Goal: Obtain resource: Obtain resource

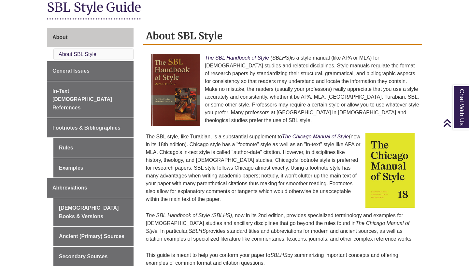
scroll to position [159, 0]
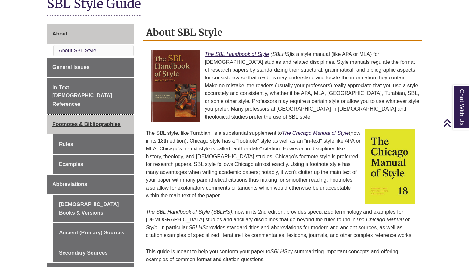
click at [106, 121] on span "Footnotes & Bibliographies" at bounding box center [86, 124] width 68 height 6
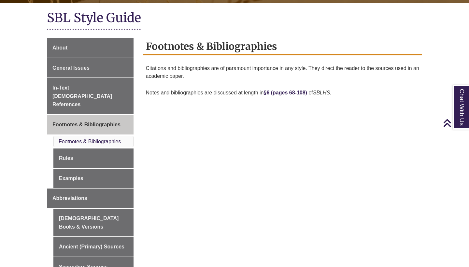
scroll to position [146, 0]
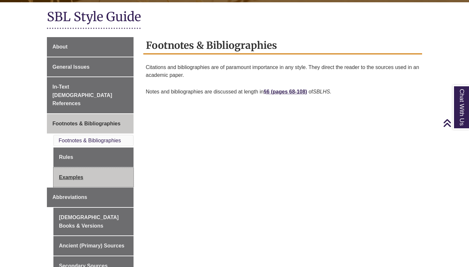
click at [70, 168] on link "Examples" at bounding box center [93, 178] width 80 height 20
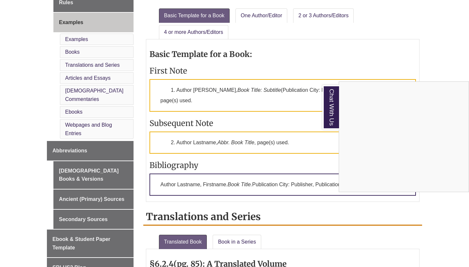
scroll to position [289, 0]
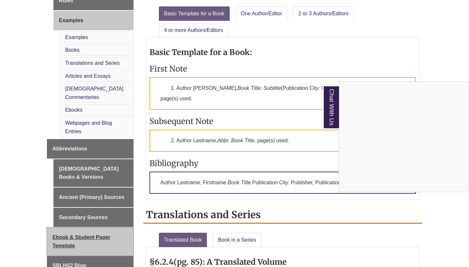
drag, startPoint x: 70, startPoint y: 212, endPoint x: 66, endPoint y: 204, distance: 9.5
click at [68, 212] on div "Chat With Us" at bounding box center [234, 133] width 469 height 267
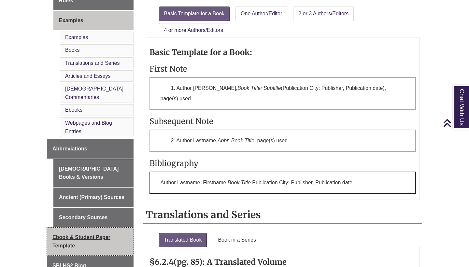
click at [66, 228] on link "Ebook & Student Paper Template" at bounding box center [90, 242] width 87 height 28
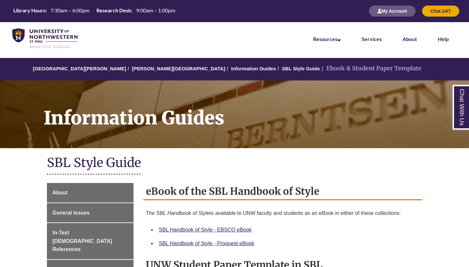
click at [417, 168] on h1 "SBL Style Guide" at bounding box center [234, 163] width 375 height 17
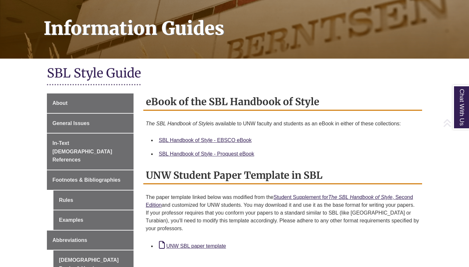
scroll to position [127, 0]
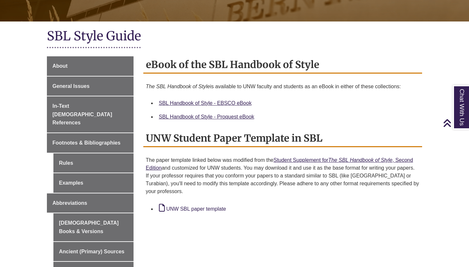
click at [213, 209] on link "UNW SBL paper template" at bounding box center [192, 209] width 67 height 6
